Goal: Transaction & Acquisition: Purchase product/service

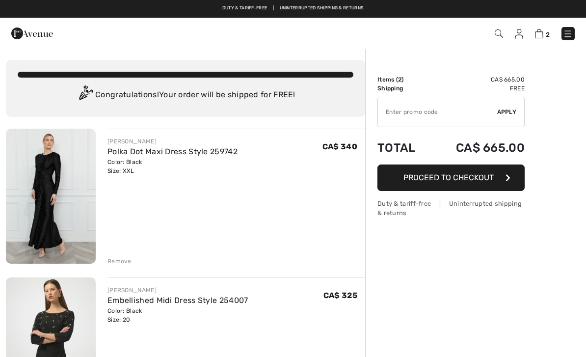
checkbox input "true"
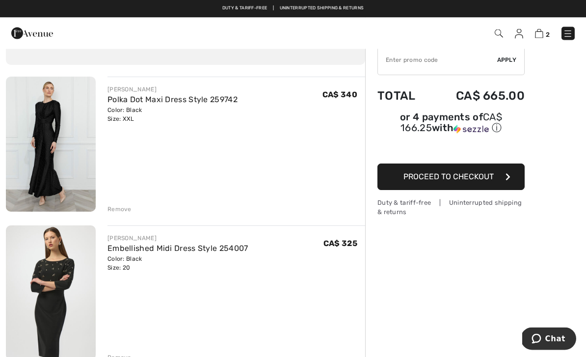
scroll to position [52, 0]
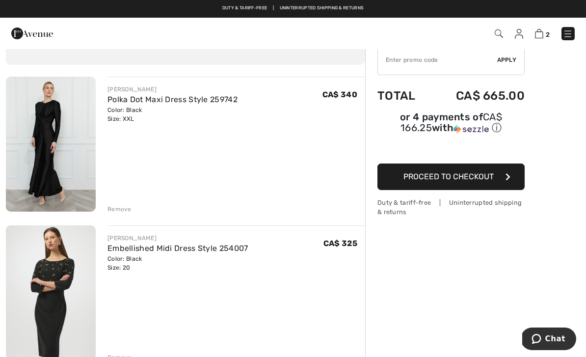
click at [57, 165] on img at bounding box center [51, 144] width 90 height 135
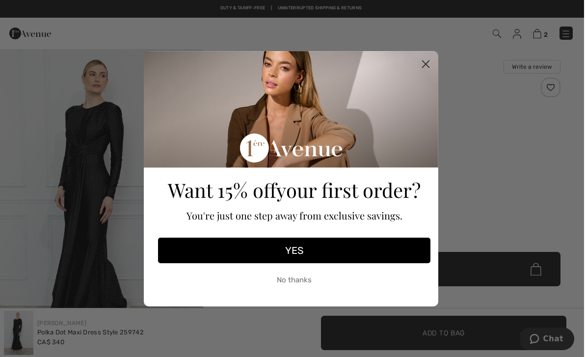
scroll to position [27, 0]
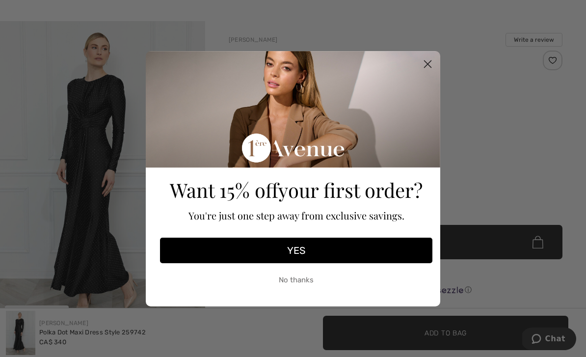
click at [429, 65] on circle "Close dialog" at bounding box center [427, 63] width 16 height 16
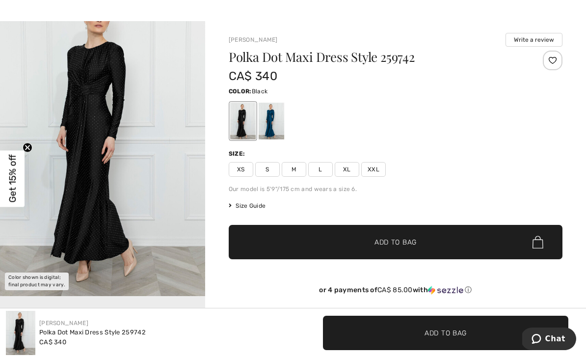
scroll to position [0, 0]
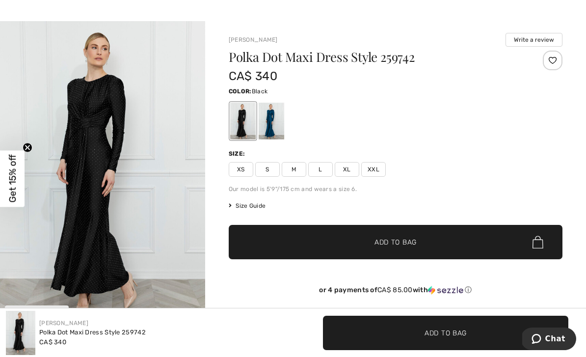
click at [33, 252] on img "1 / 1" at bounding box center [102, 175] width 205 height 308
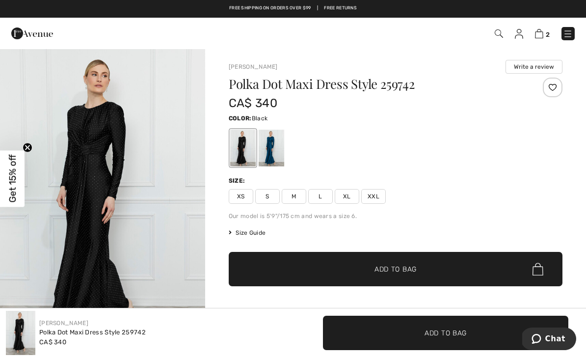
click at [378, 198] on span "XXL" at bounding box center [373, 196] width 25 height 15
click at [249, 231] on span "Size Guide" at bounding box center [247, 232] width 37 height 9
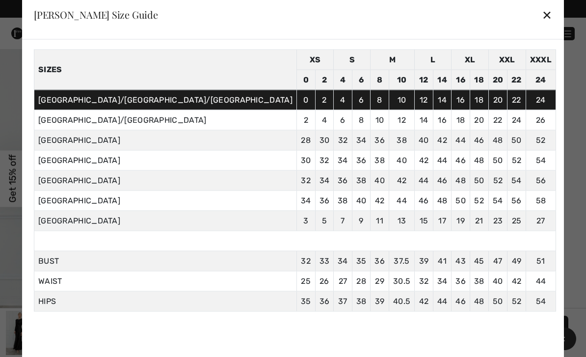
scroll to position [34, 0]
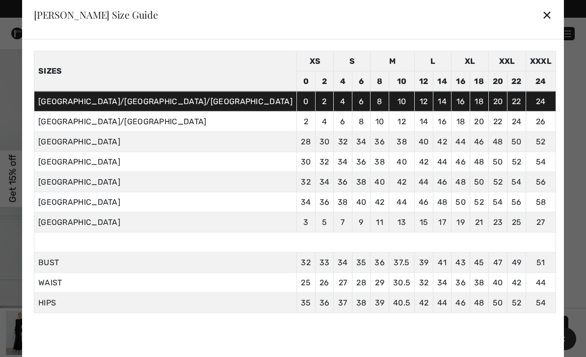
click at [472, 15] on div "Frank Lyman Size Guide ✕" at bounding box center [293, 14] width 542 height 49
click at [542, 19] on div "✕" at bounding box center [547, 14] width 10 height 21
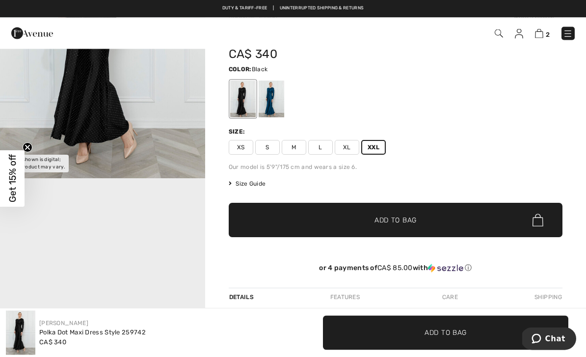
scroll to position [0, 0]
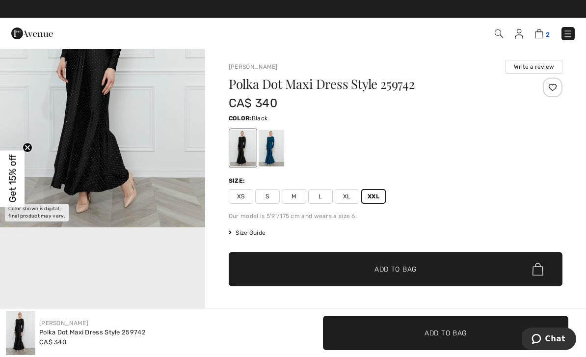
click at [543, 32] on img at bounding box center [539, 33] width 8 height 9
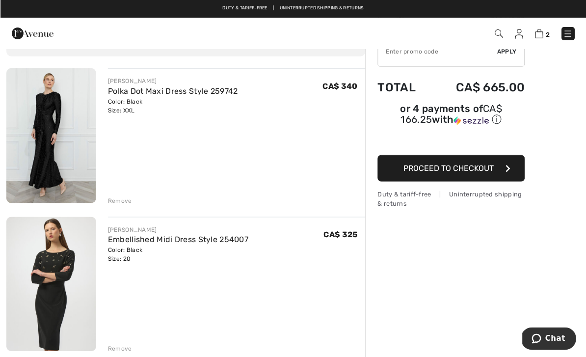
scroll to position [123, 0]
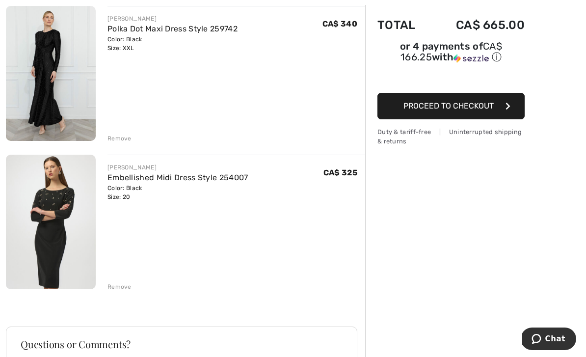
click at [121, 286] on div "Remove" at bounding box center [119, 286] width 24 height 9
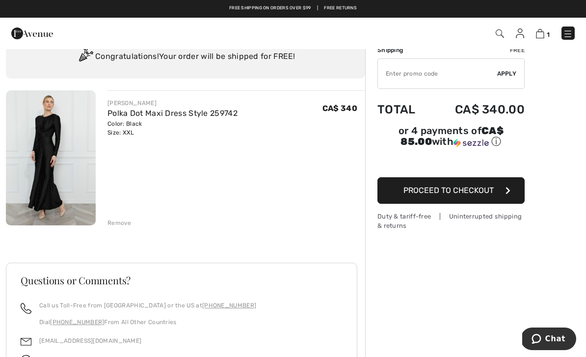
scroll to position [0, 0]
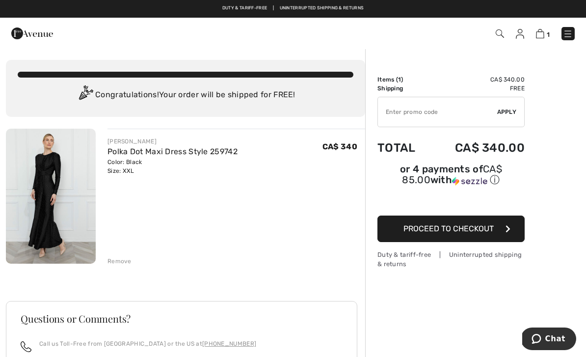
click at [15, 31] on img at bounding box center [32, 34] width 42 height 20
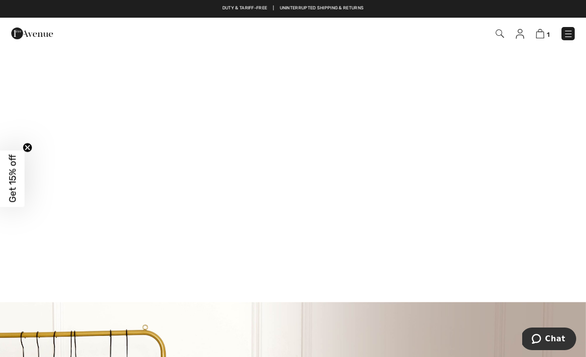
scroll to position [620, 0]
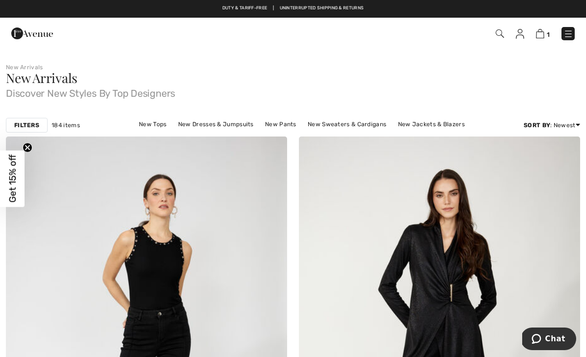
click at [572, 30] on img at bounding box center [568, 34] width 10 height 10
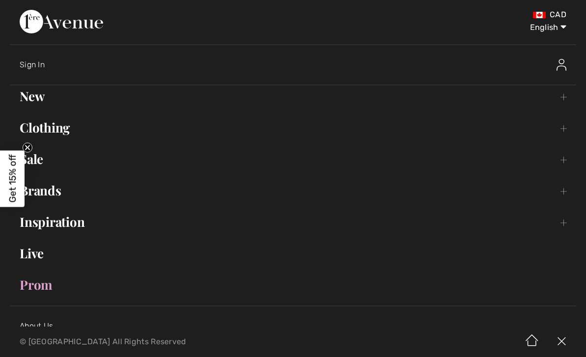
click at [42, 137] on link "Clothing Toggle submenu" at bounding box center [293, 128] width 566 height 22
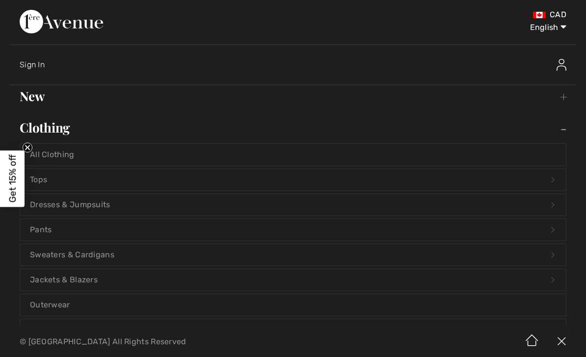
click at [58, 204] on link "Dresses & Jumpsuits Open submenu" at bounding box center [292, 205] width 545 height 22
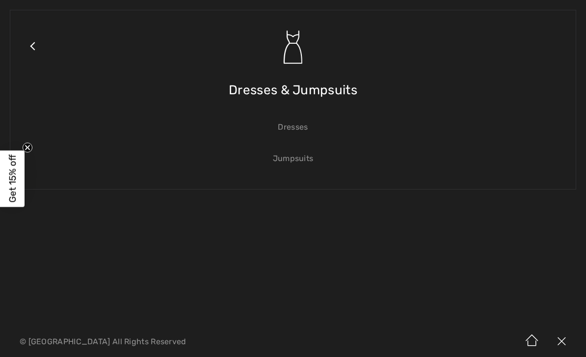
click at [302, 120] on link "Dresses" at bounding box center [292, 127] width 545 height 22
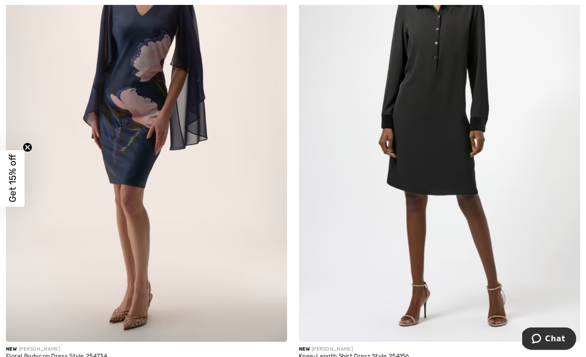
scroll to position [203, 0]
click at [65, 253] on img at bounding box center [146, 131] width 281 height 422
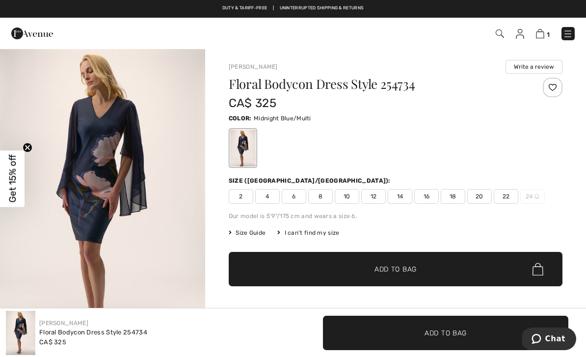
click at [478, 198] on span "20" at bounding box center [479, 196] width 25 height 15
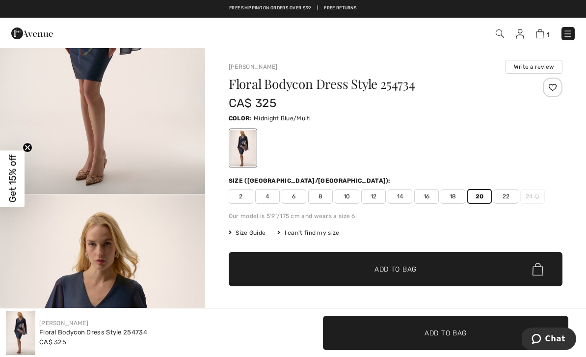
scroll to position [149, 0]
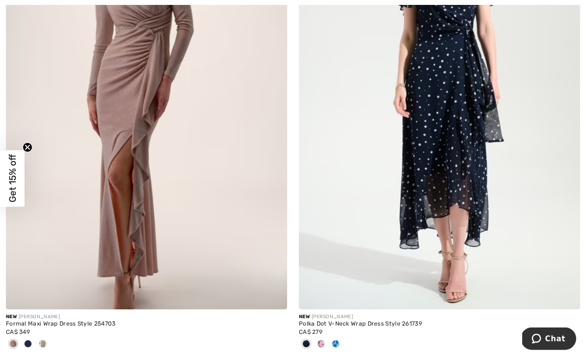
scroll to position [1671, 0]
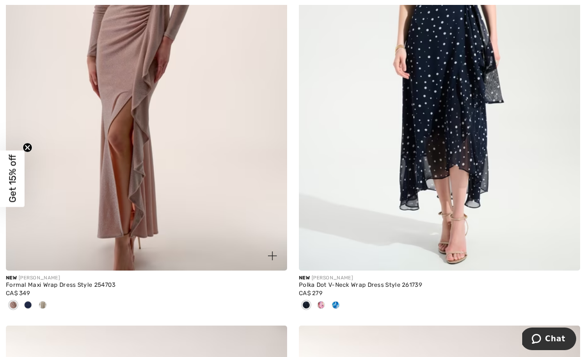
click at [23, 309] on div at bounding box center [28, 305] width 15 height 16
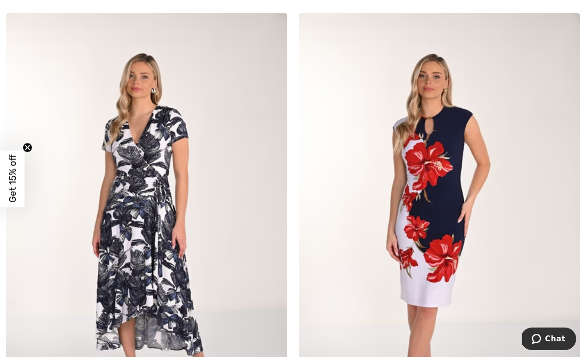
scroll to position [1989, 0]
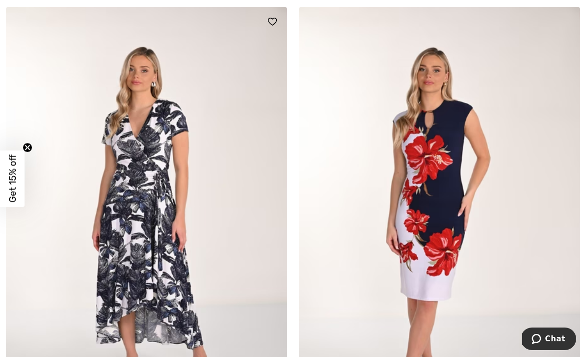
click at [111, 267] on img at bounding box center [146, 218] width 281 height 422
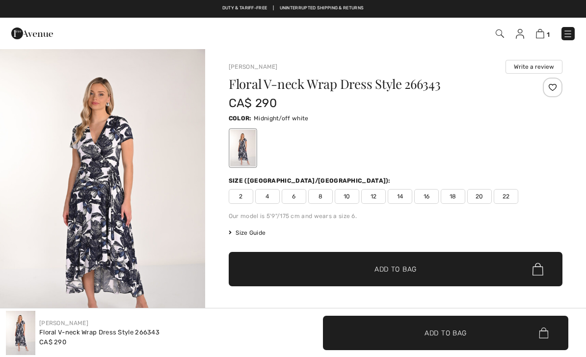
checkbox input "true"
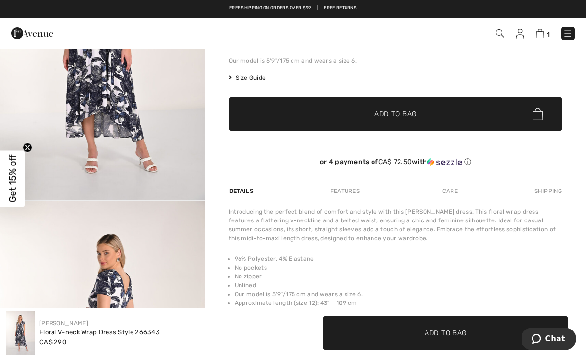
click at [76, 120] on img "1 / 2" at bounding box center [102, 46] width 205 height 307
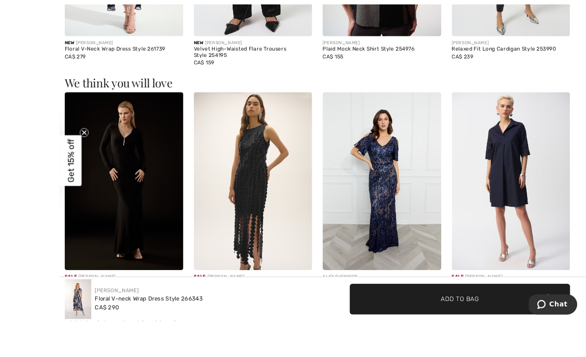
scroll to position [806, 0]
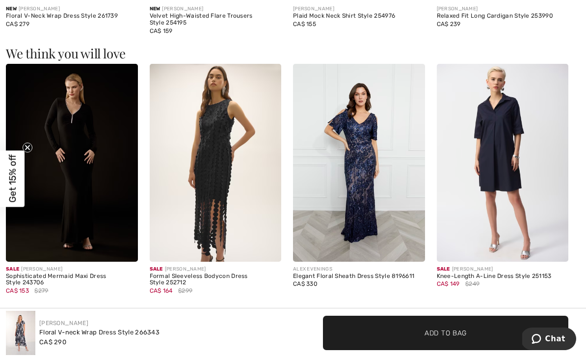
click at [375, 175] on img at bounding box center [359, 163] width 132 height 198
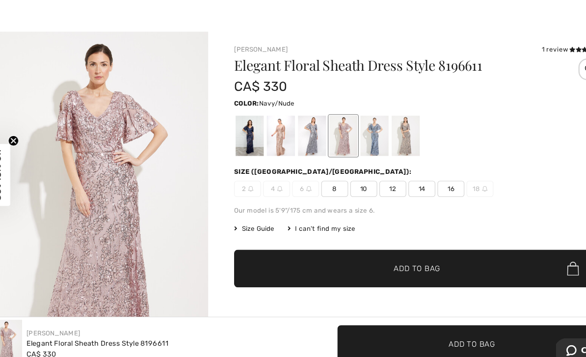
click at [234, 126] on div at bounding box center [243, 143] width 26 height 37
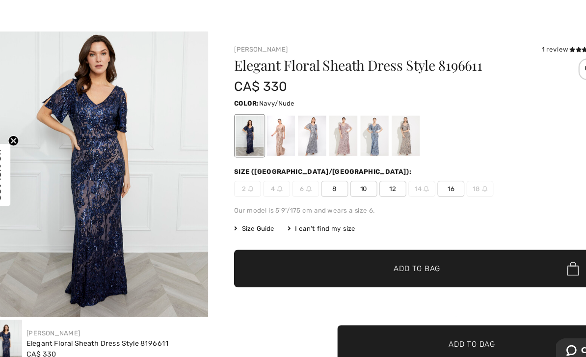
scroll to position [33, 0]
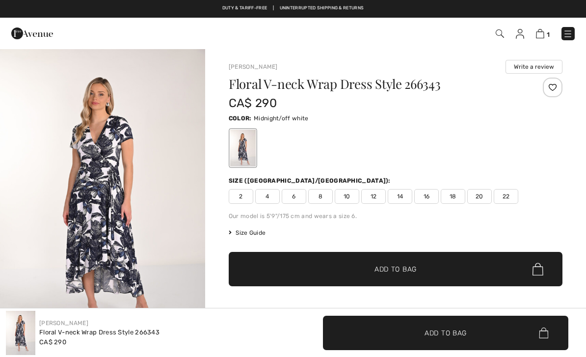
checkbox input "true"
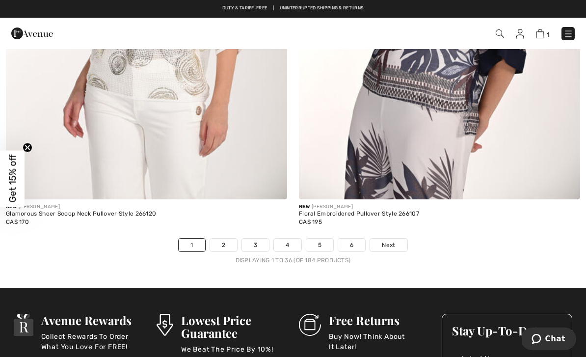
scroll to position [8492, 0]
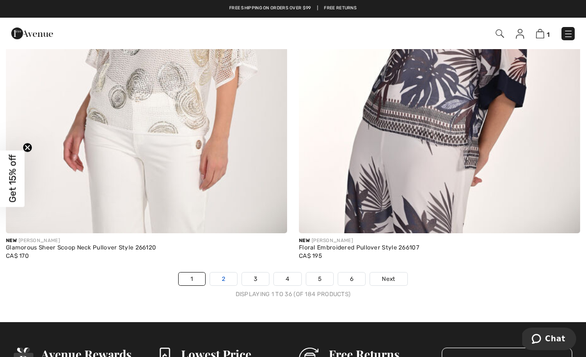
click at [226, 272] on link "2" at bounding box center [223, 278] width 27 height 13
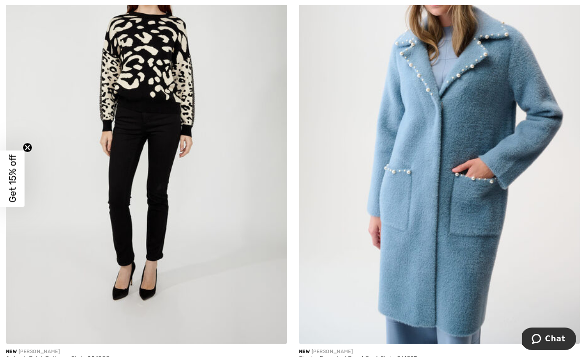
scroll to position [8530, 0]
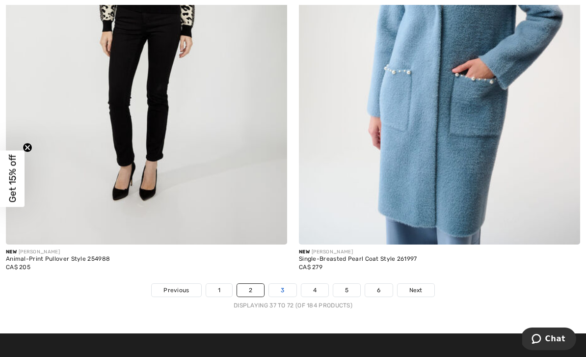
click at [283, 286] on link "3" at bounding box center [282, 290] width 27 height 13
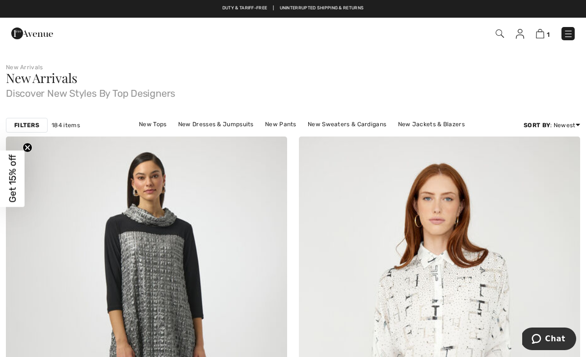
click at [570, 36] on img at bounding box center [568, 34] width 10 height 10
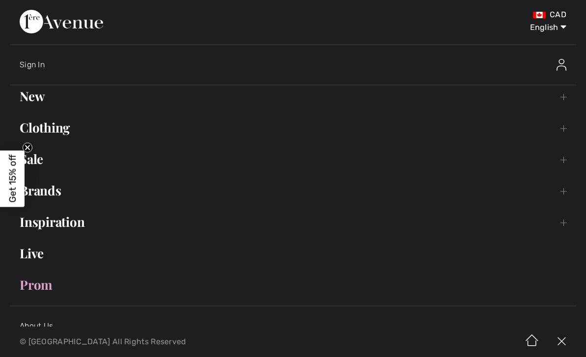
click at [30, 105] on link "New Toggle submenu" at bounding box center [293, 96] width 566 height 22
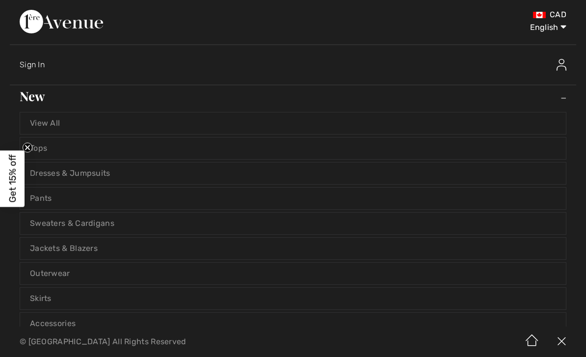
click at [61, 176] on link "Dresses & Jumpsuits" at bounding box center [292, 173] width 545 height 22
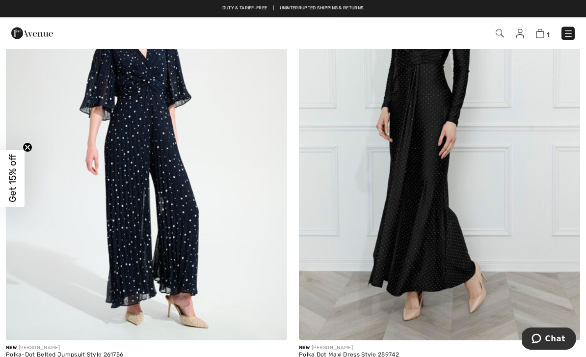
scroll to position [5440, 0]
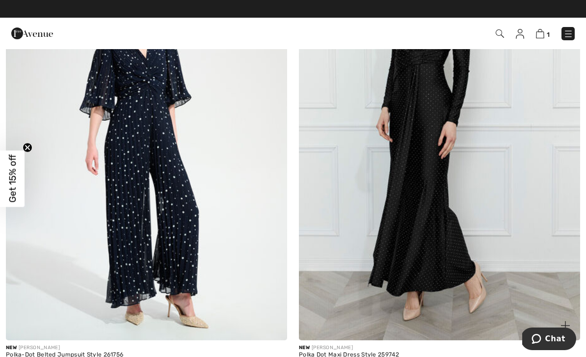
click at [449, 224] on img at bounding box center [439, 129] width 281 height 422
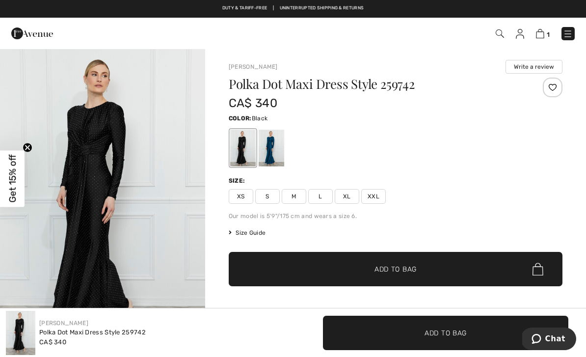
click at [380, 196] on span "XXL" at bounding box center [373, 196] width 25 height 15
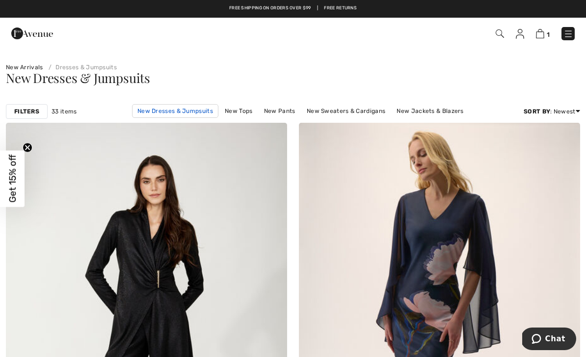
click at [133, 111] on link "New Dresses & Jumpsuits" at bounding box center [175, 111] width 86 height 14
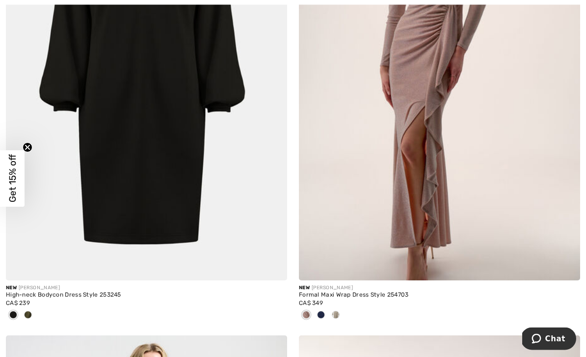
scroll to position [1667, 0]
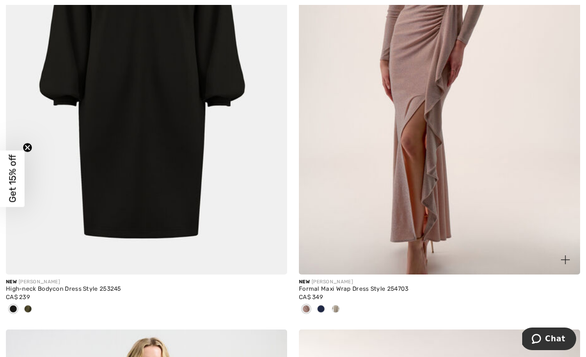
click at [338, 307] on span at bounding box center [336, 309] width 8 height 8
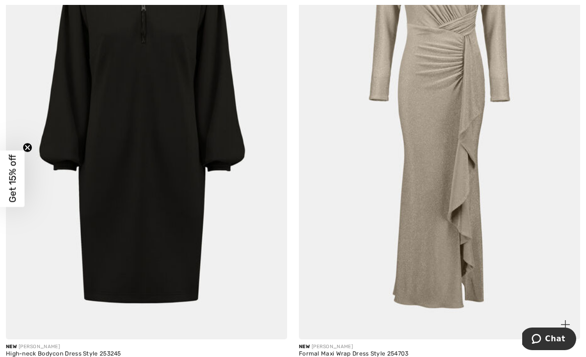
scroll to position [1791, 0]
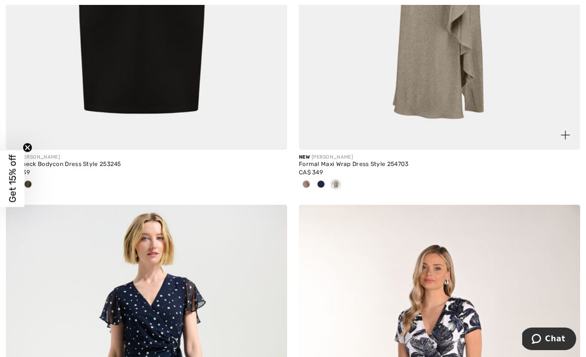
click at [306, 180] on span at bounding box center [306, 184] width 8 height 8
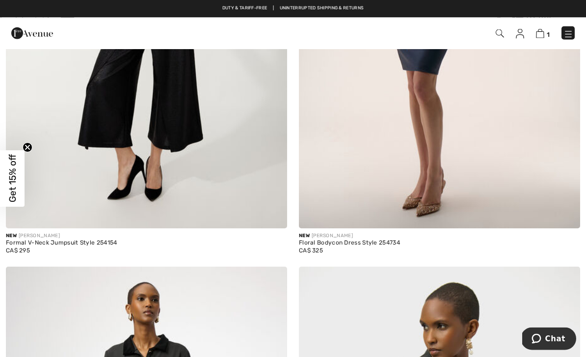
scroll to position [0, 0]
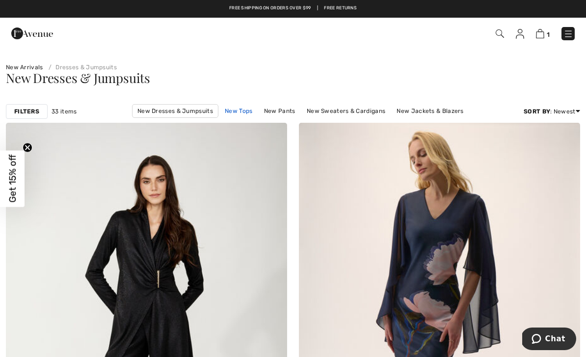
click at [220, 113] on link "New Tops" at bounding box center [238, 110] width 37 height 13
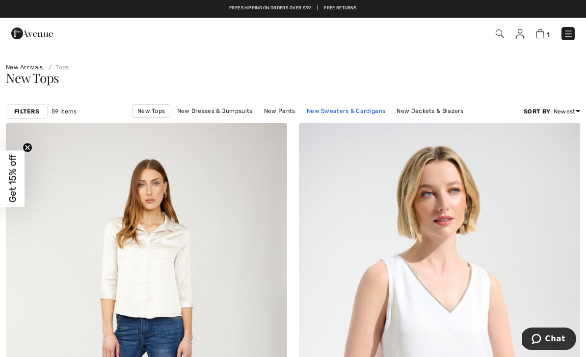
click at [302, 112] on link "New Sweaters & Cardigans" at bounding box center [346, 110] width 88 height 13
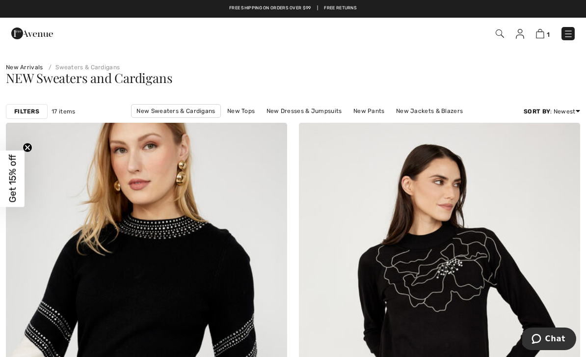
click at [26, 112] on strong "Filters" at bounding box center [26, 111] width 25 height 9
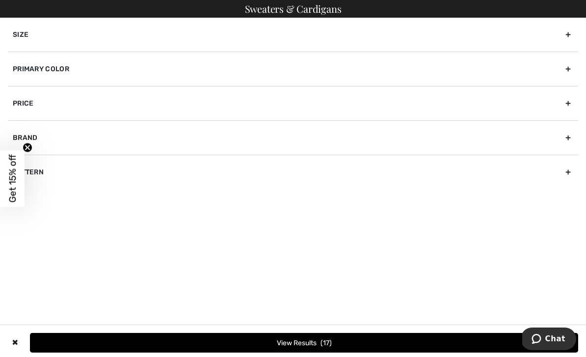
click at [567, 140] on div "Brand" at bounding box center [293, 137] width 570 height 34
click at [26, 150] on circle "Close teaser" at bounding box center [27, 147] width 9 height 9
